Goal: Navigation & Orientation: Find specific page/section

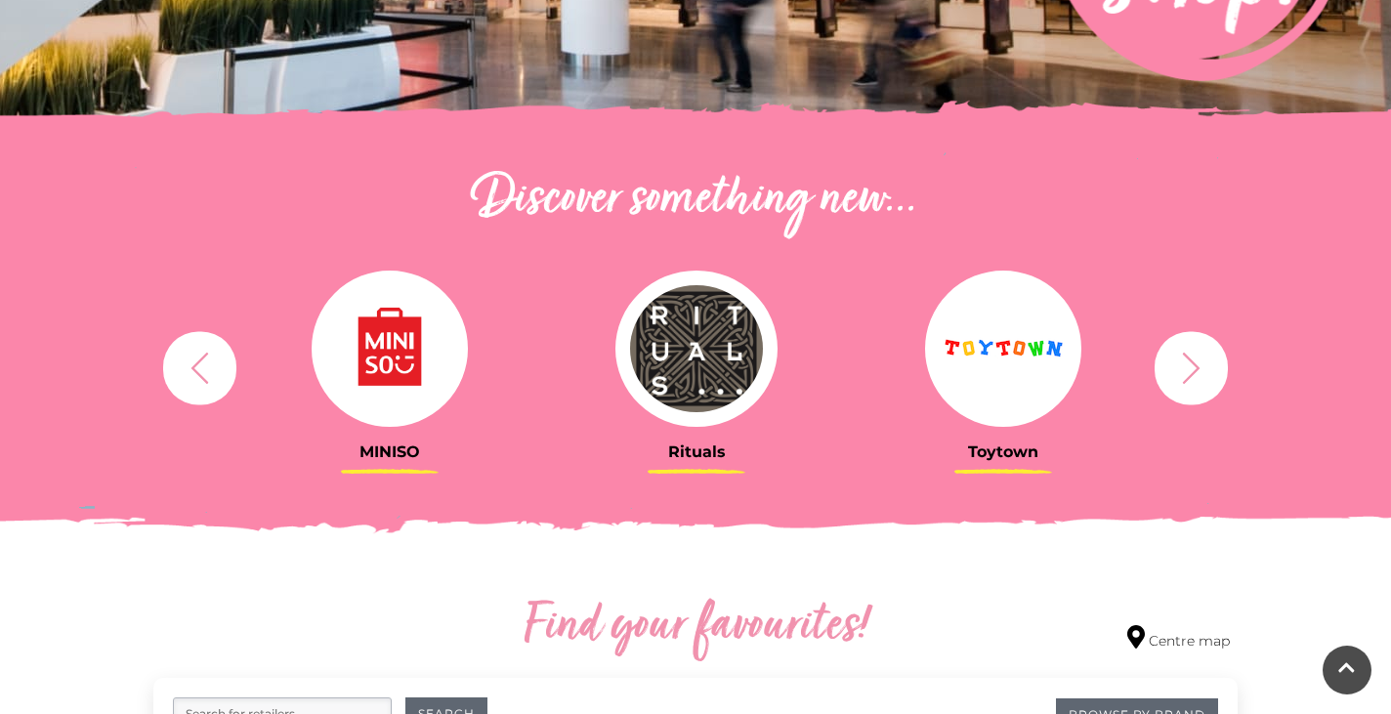
scroll to position [558, 0]
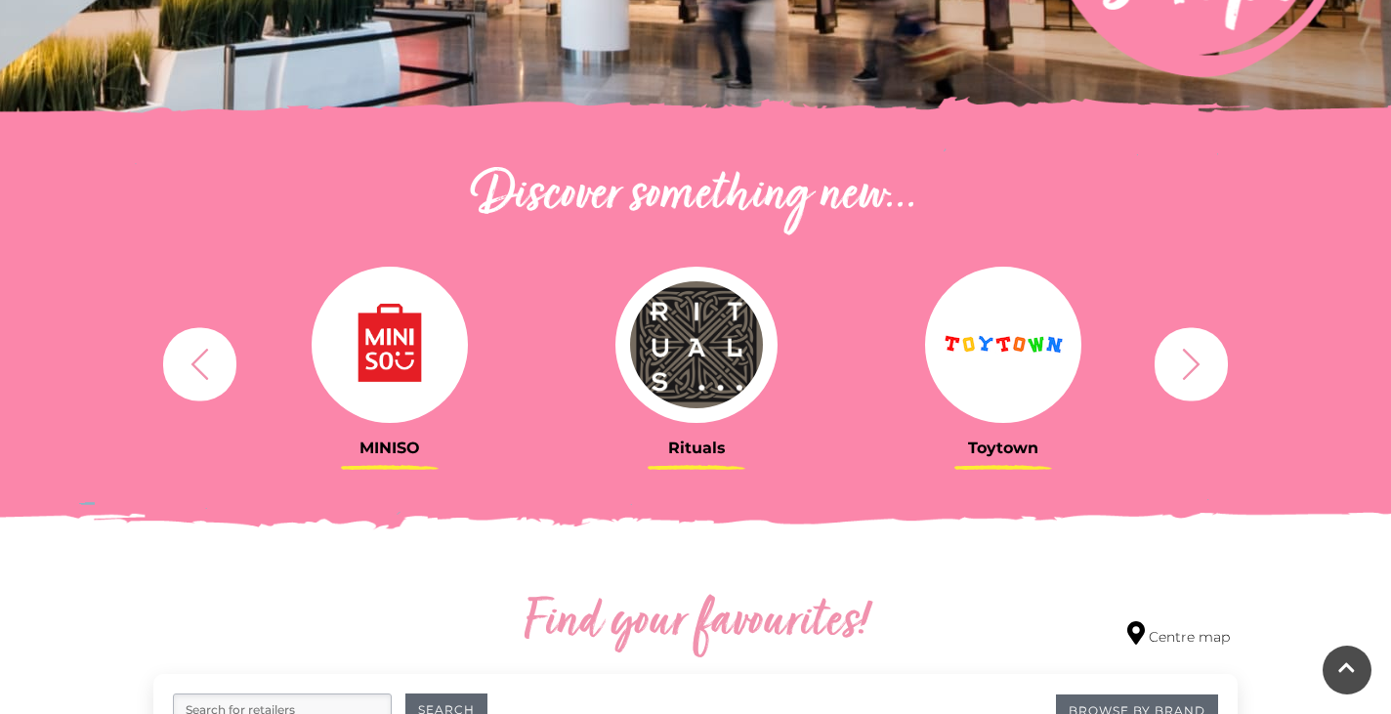
click at [1208, 324] on div "Rituals [GEOGRAPHIC_DATA] Søstrene Grene Kushti Comics Fig & Fox MINISO" at bounding box center [696, 363] width 1114 height 241
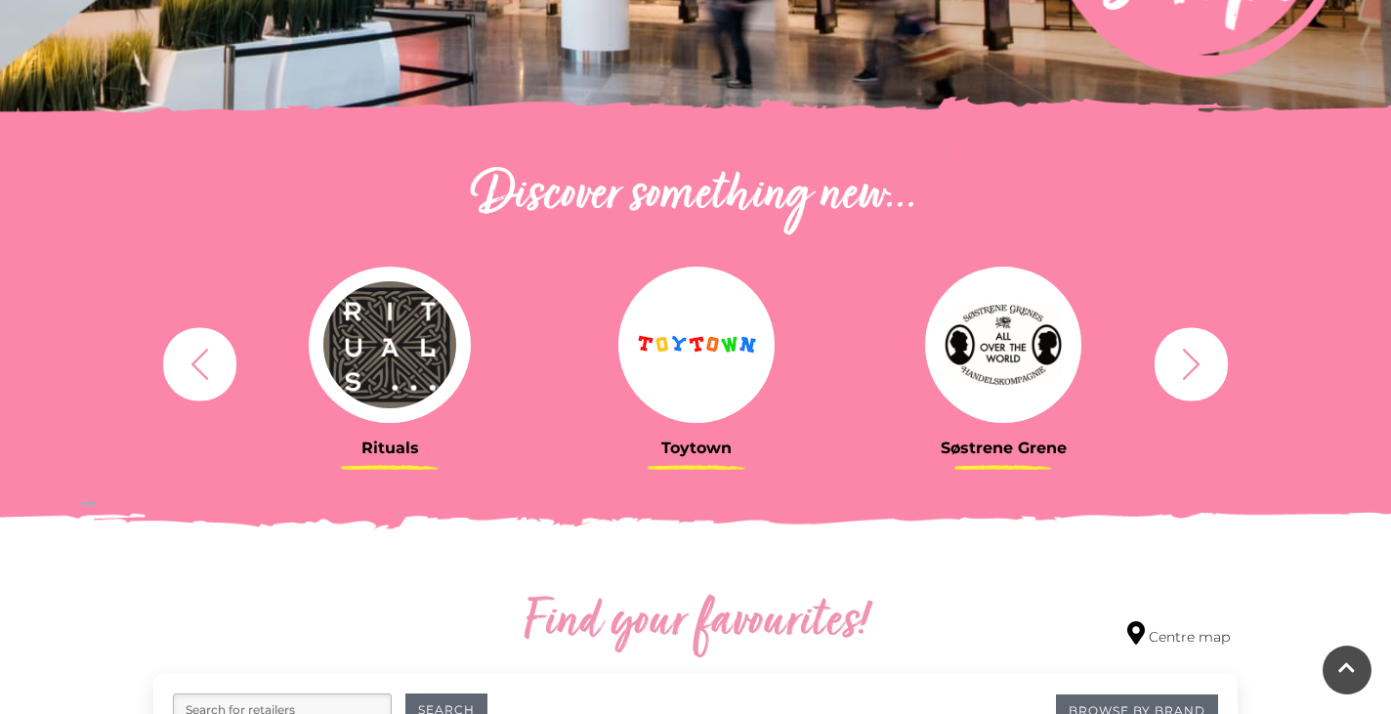
click at [1211, 357] on button "button" at bounding box center [1191, 363] width 73 height 73
click at [1196, 367] on icon "button" at bounding box center [1192, 363] width 18 height 31
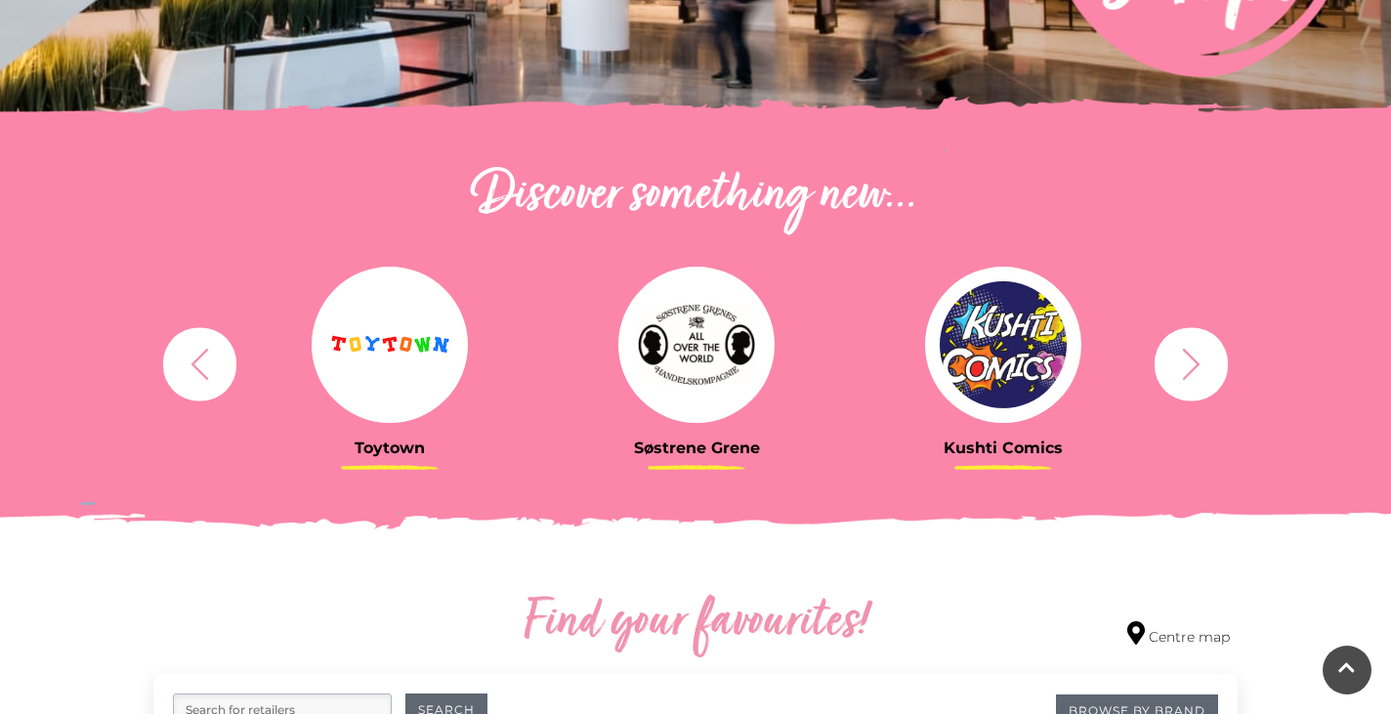
click at [1196, 367] on icon "button" at bounding box center [1192, 363] width 18 height 31
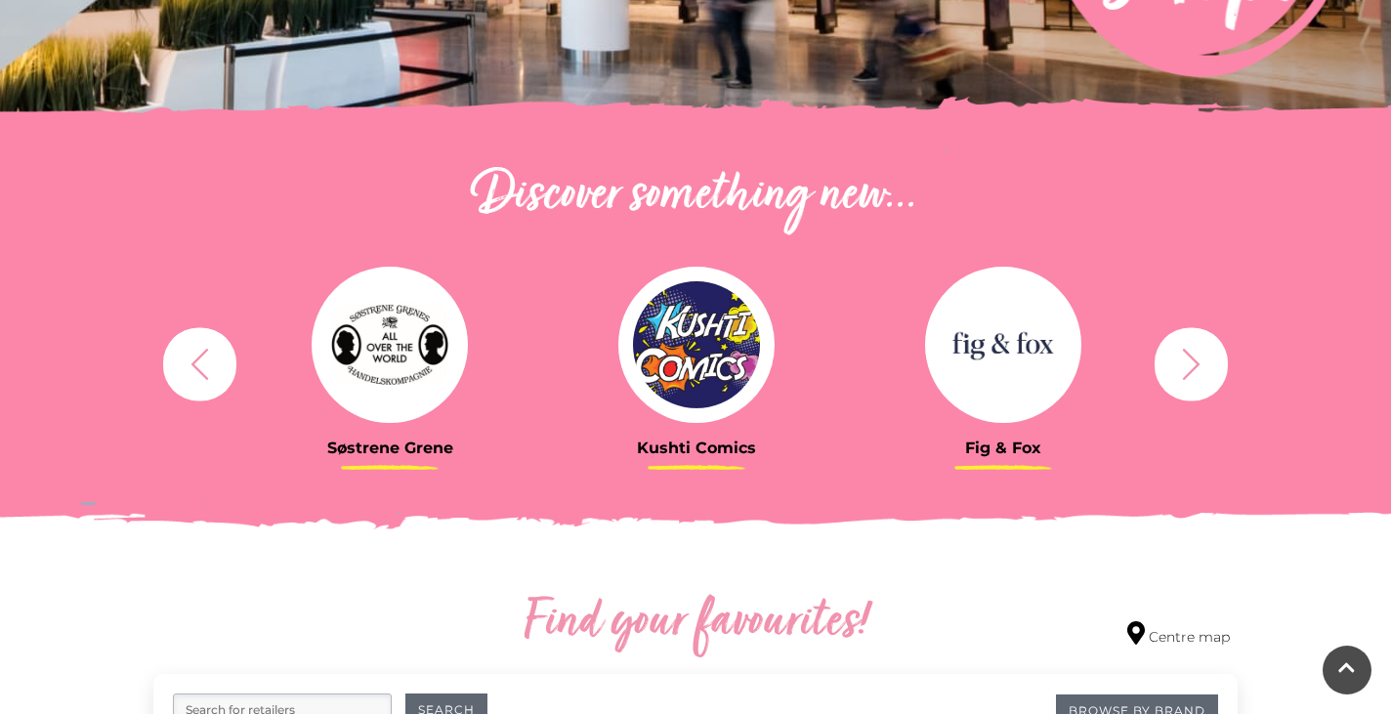
click at [1195, 367] on icon "button" at bounding box center [1192, 363] width 18 height 31
click at [1196, 367] on icon "button" at bounding box center [1192, 363] width 18 height 31
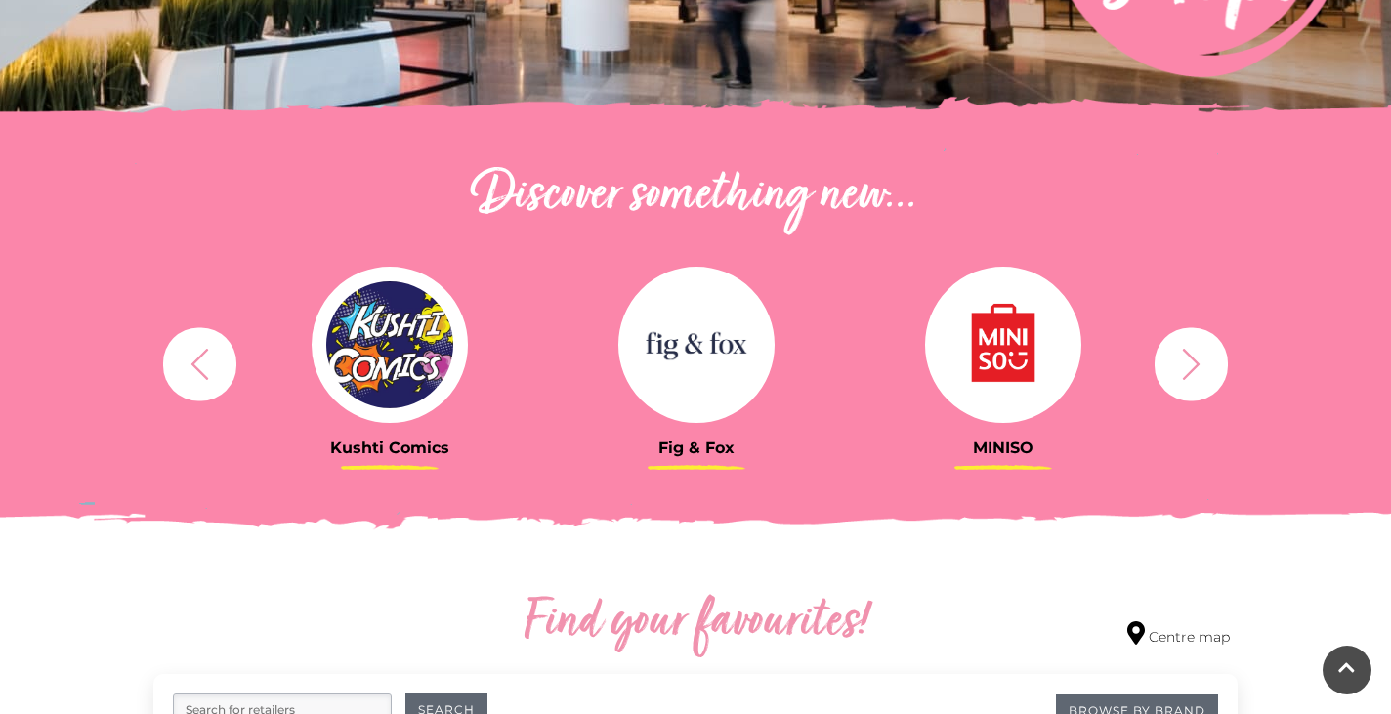
click at [700, 387] on img at bounding box center [696, 345] width 156 height 156
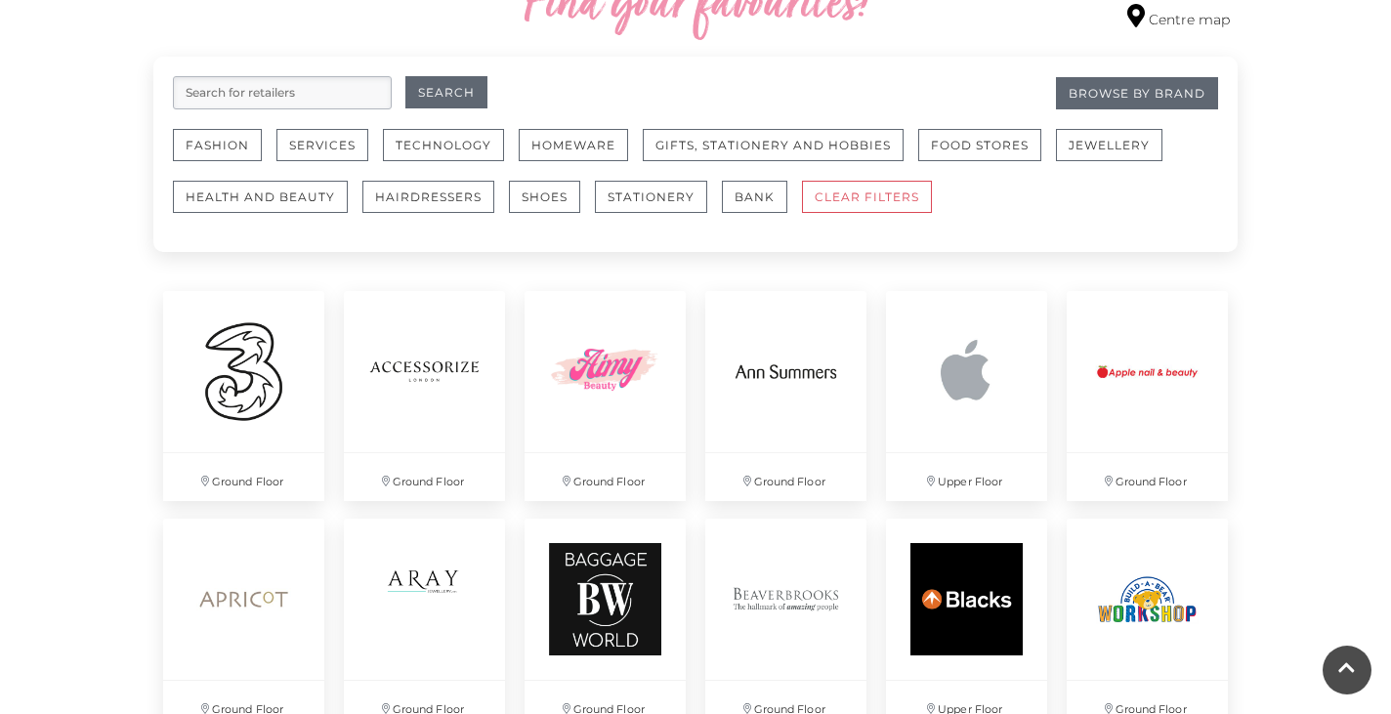
scroll to position [1102, 0]
